Goal: Check status: Check status

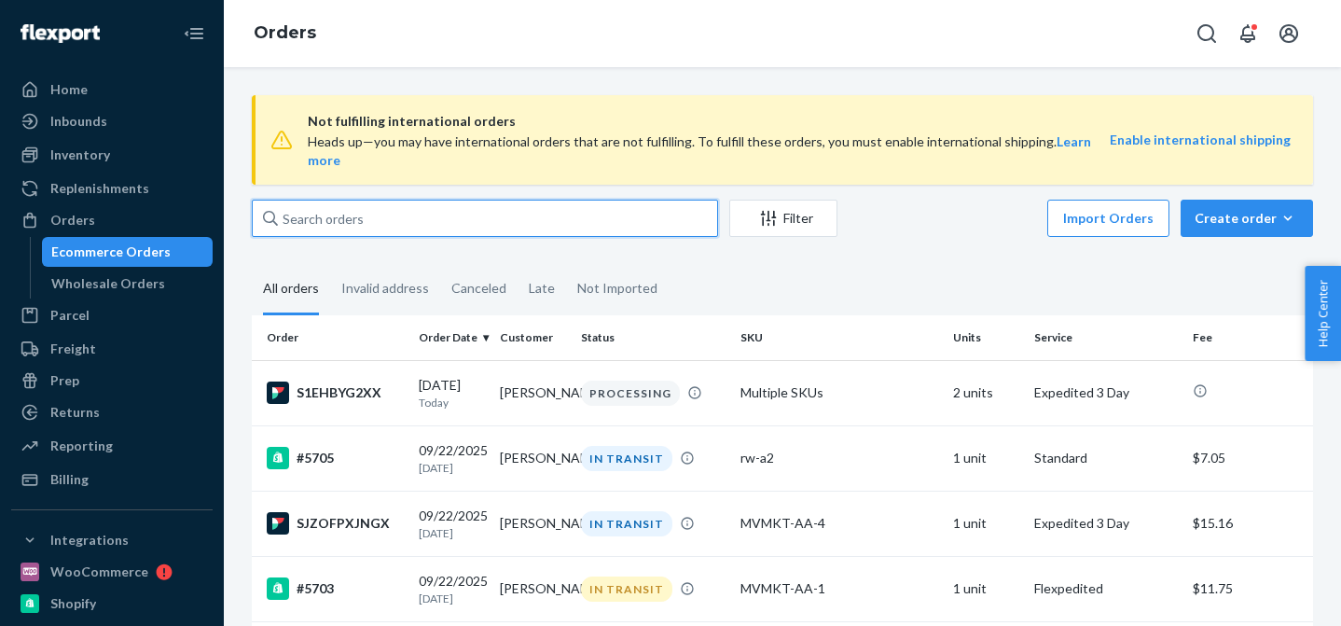
click at [409, 199] on input "text" at bounding box center [485, 217] width 466 height 37
type input "mvmkt"
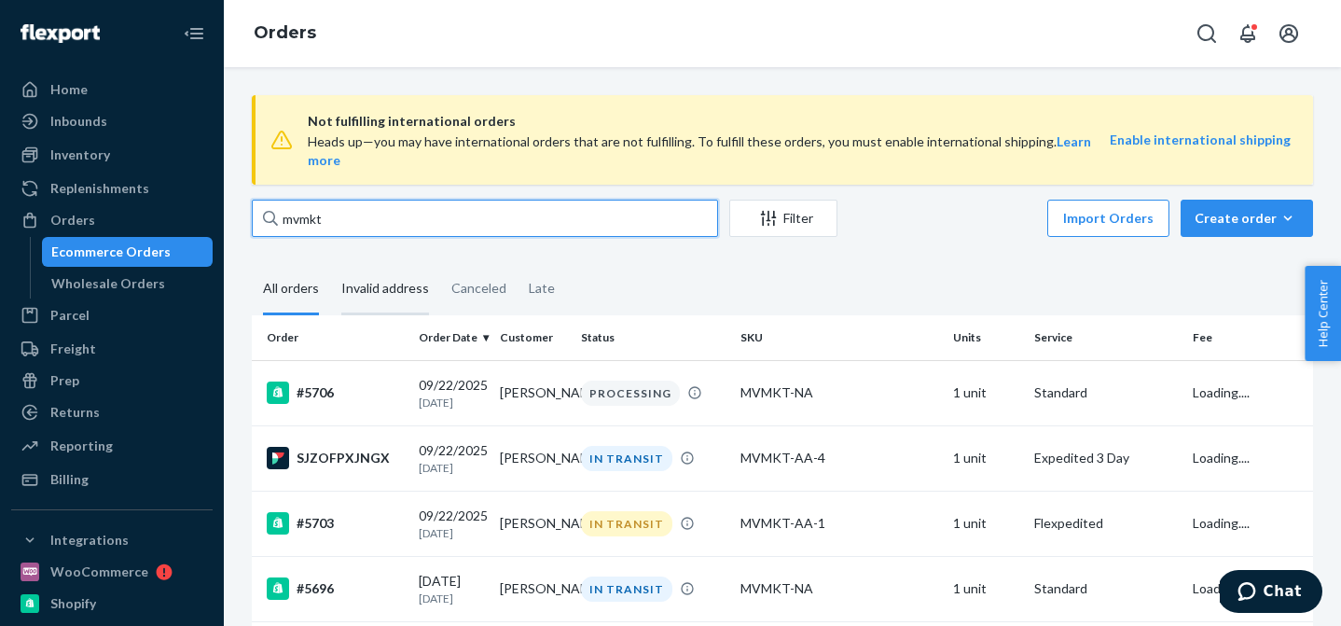
scroll to position [79, 0]
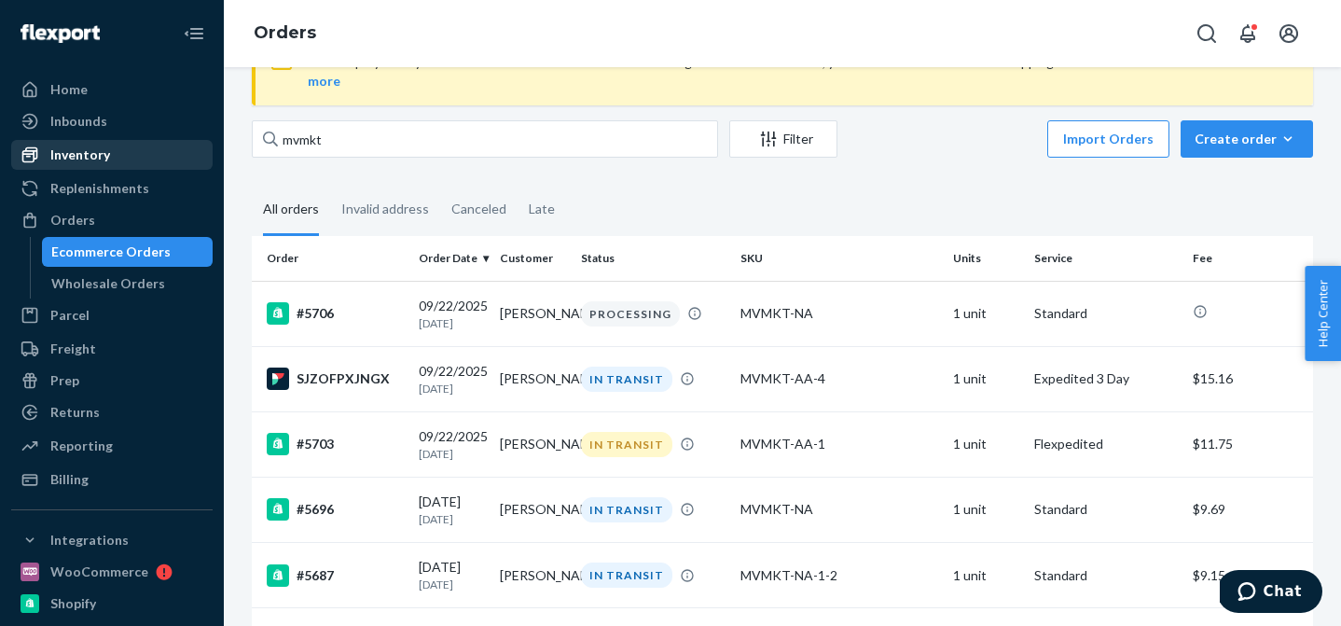
click at [151, 148] on div "Inventory" at bounding box center [112, 155] width 198 height 26
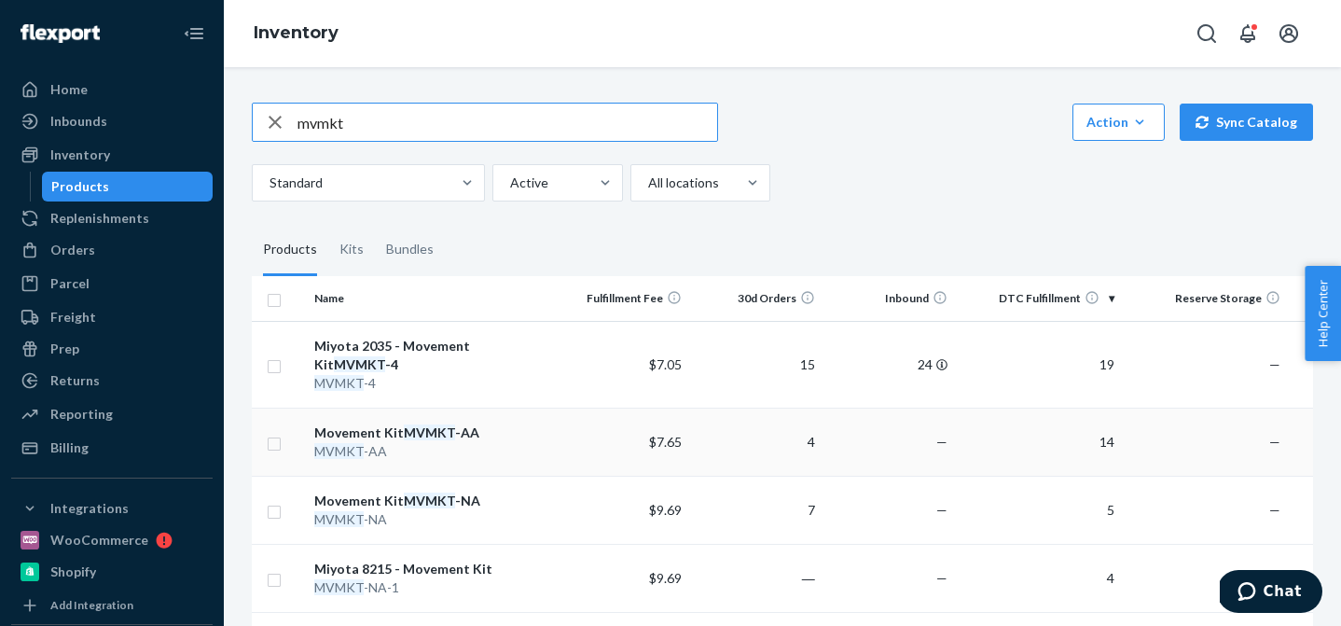
scroll to position [48, 0]
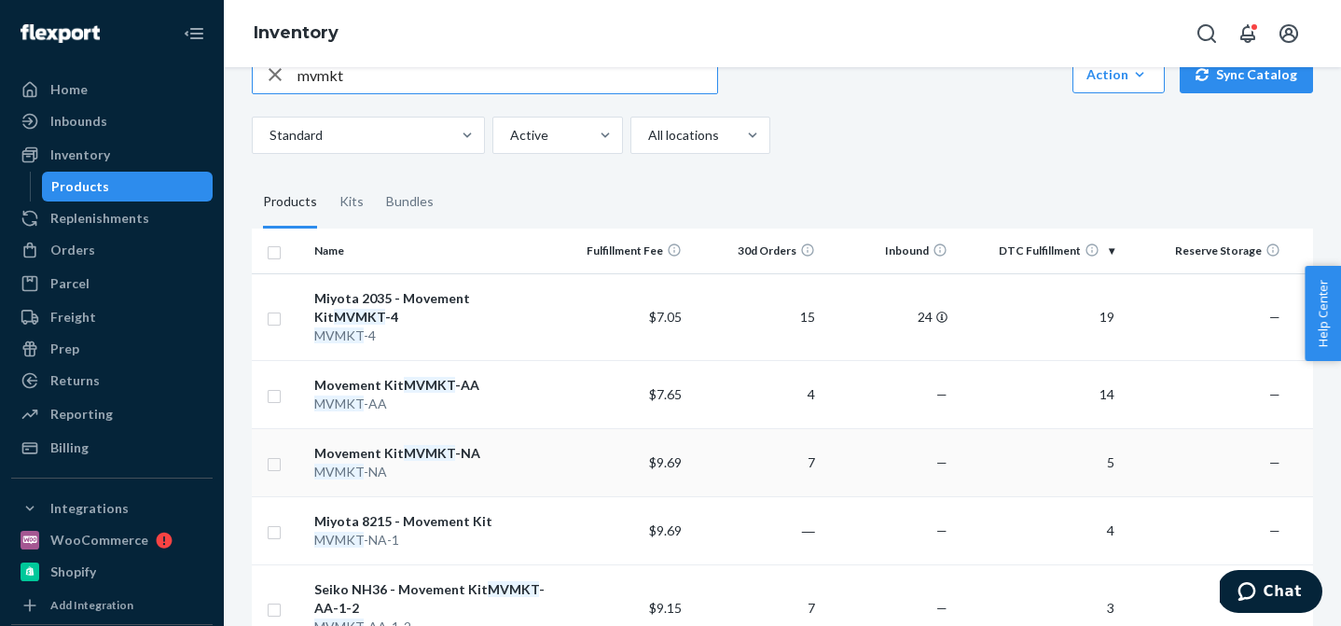
click at [435, 445] on em "MVMKT" at bounding box center [429, 453] width 51 height 16
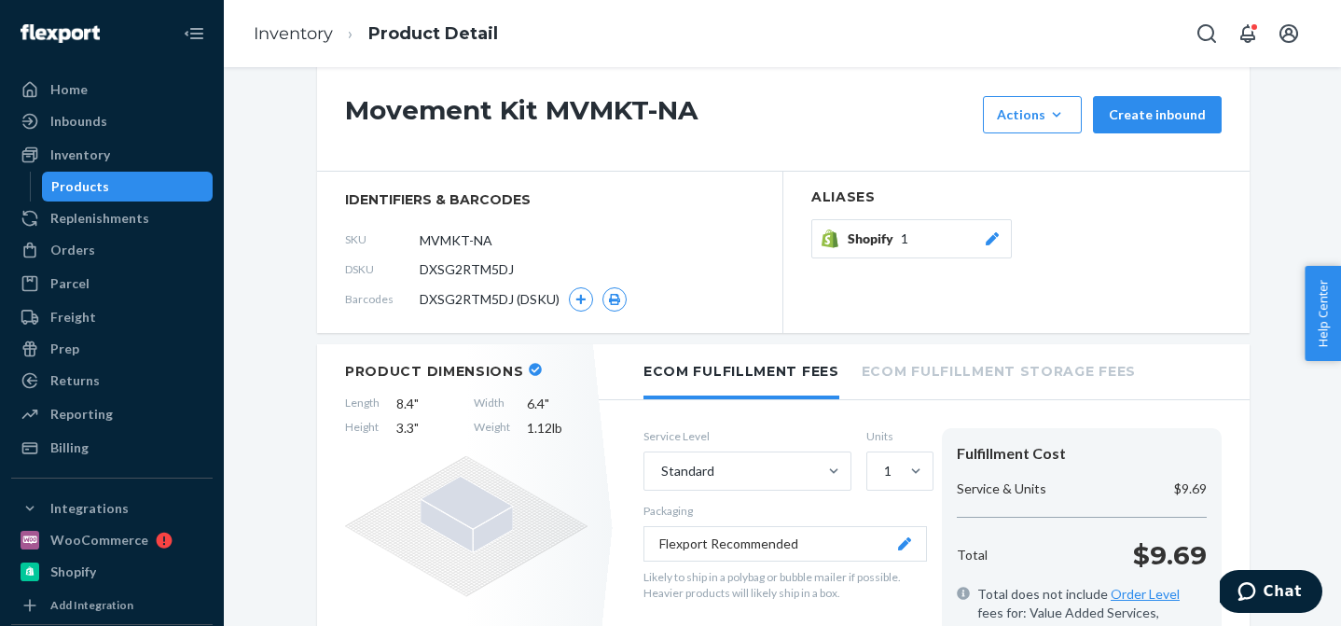
scroll to position [37, 0]
click at [472, 269] on span "DXSG2RTM5DJ" at bounding box center [466, 268] width 94 height 19
copy span "DXSG2RTM5DJ"
